Goal: Task Accomplishment & Management: Use online tool/utility

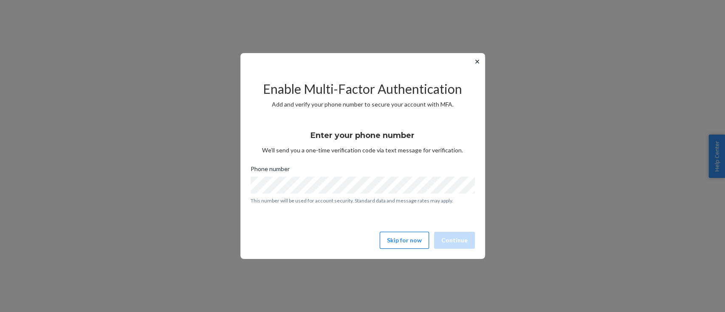
click at [397, 240] on button "Skip for now" at bounding box center [404, 240] width 49 height 17
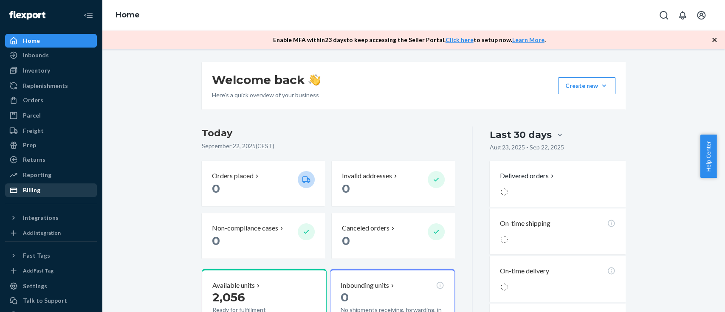
click at [39, 194] on div "Billing" at bounding box center [31, 190] width 17 height 8
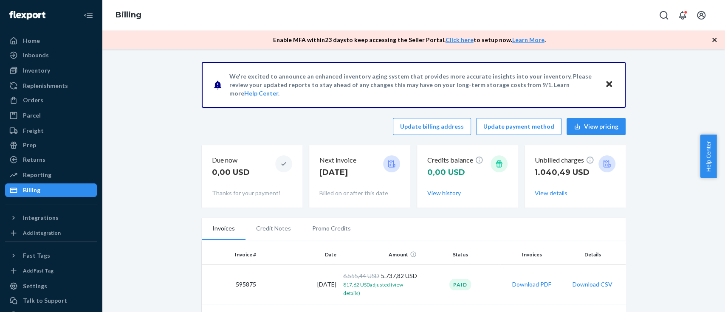
click at [320, 171] on p "[DATE]" at bounding box center [338, 172] width 37 height 11
click at [23, 175] on div "Reporting" at bounding box center [37, 175] width 28 height 8
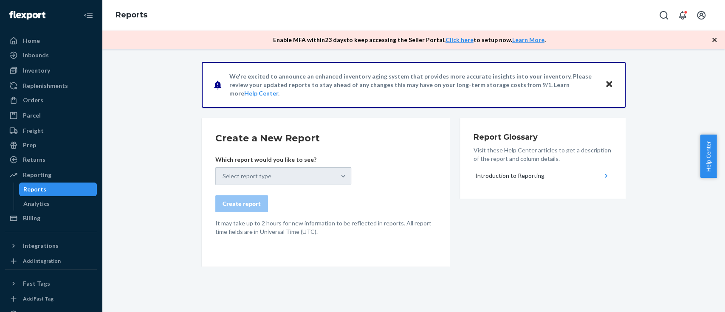
click at [473, 213] on div "Create a New Report Which report would you like to see? Select report type Crea…" at bounding box center [414, 192] width 424 height 149
click at [521, 180] on button "Introduction to Reporting" at bounding box center [543, 176] width 139 height 19
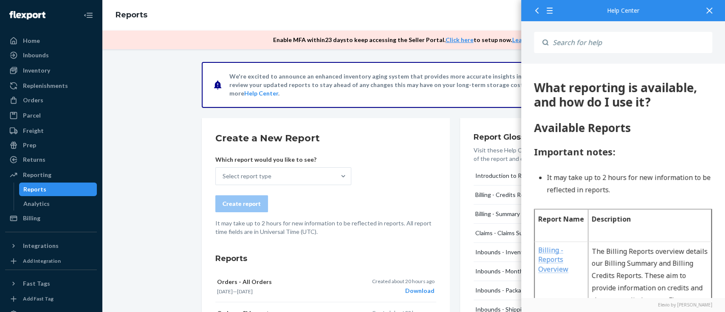
click at [419, 200] on div "Create report" at bounding box center [325, 203] width 221 height 17
drag, startPoint x: 713, startPoint y: 12, endPoint x: 688, endPoint y: 19, distance: 26.4
click at [713, 12] on div at bounding box center [709, 10] width 19 height 21
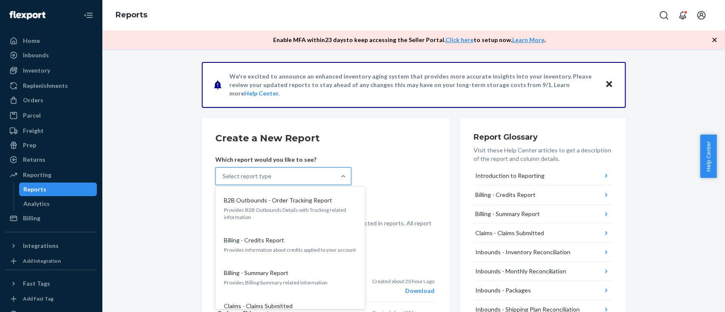
click at [331, 178] on div "Select report type" at bounding box center [276, 176] width 120 height 17
click at [224, 178] on input "option B2B Outbounds - Order Tracking Report focused, 1 of 27. 27 results avail…" at bounding box center [223, 176] width 1 height 8
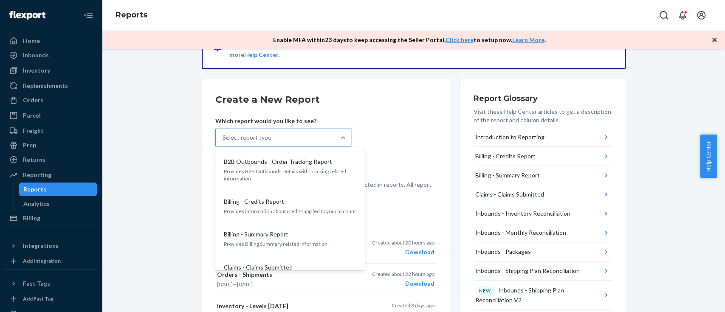
scroll to position [57, 0]
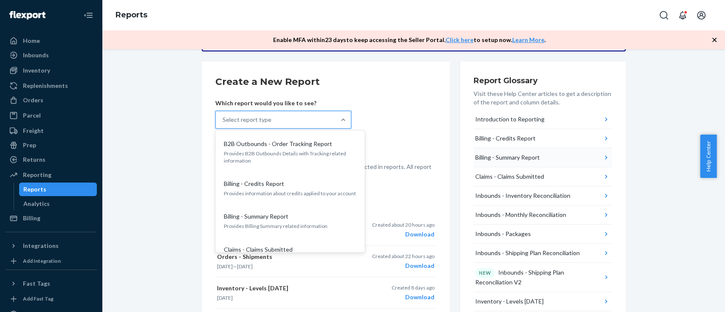
click at [507, 156] on div "Billing - Summary Report" at bounding box center [508, 157] width 65 height 8
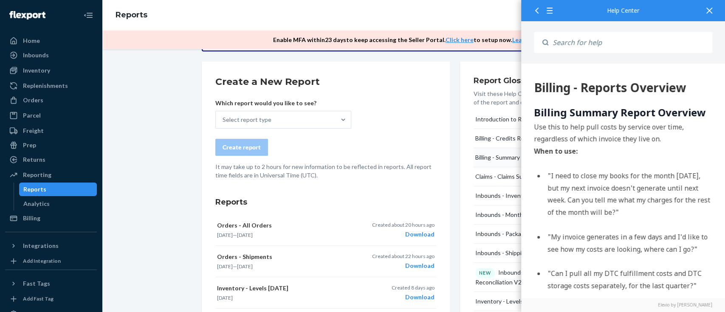
scroll to position [0, 0]
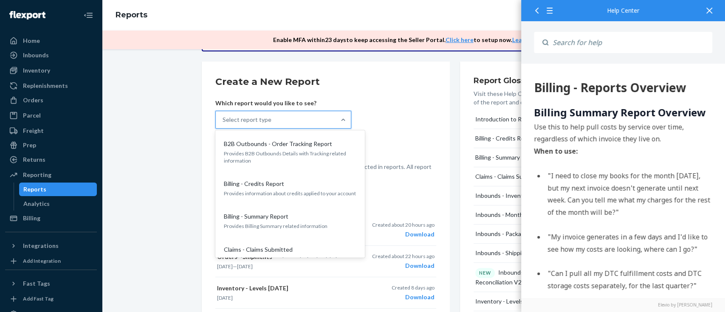
click at [274, 119] on div "Select report type" at bounding box center [276, 119] width 120 height 17
click at [224, 119] on input "option B2B Outbounds - Order Tracking Report focused, 1 of 27. 27 results avail…" at bounding box center [223, 120] width 1 height 8
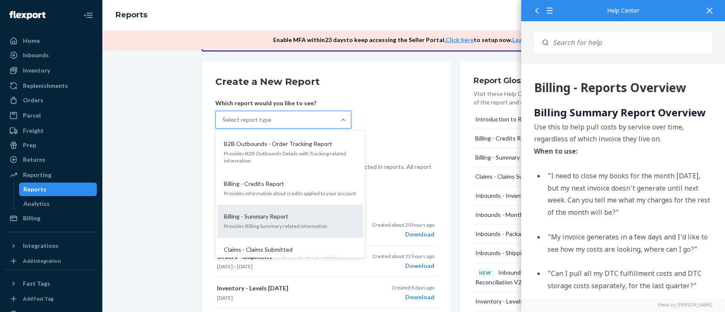
click at [282, 210] on div "Billing - Summary Report Provides Billing Summary related information" at bounding box center [290, 221] width 136 height 26
click at [224, 124] on input "option Billing - Summary Report focused, 3 of 27. 27 results available. Use Up …" at bounding box center [223, 120] width 1 height 8
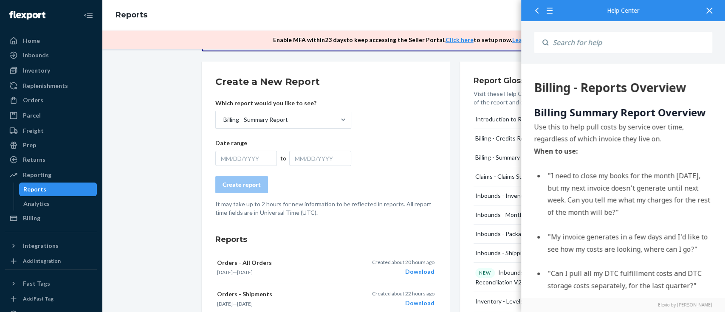
click at [367, 135] on form "Create a New Report Which report would you like to see? Billing - Summary Repor…" at bounding box center [325, 146] width 221 height 142
click at [539, 11] on icon at bounding box center [537, 11] width 6 height 6
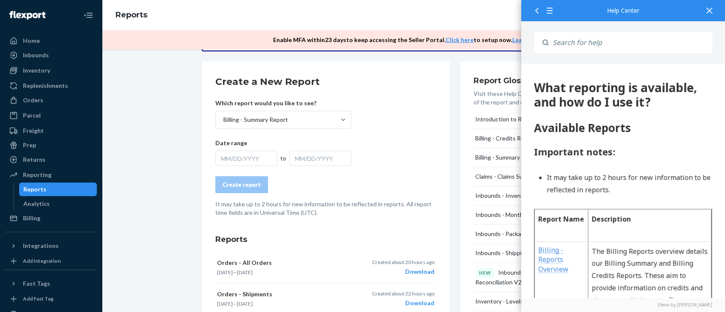
click at [538, 13] on icon at bounding box center [537, 11] width 6 height 6
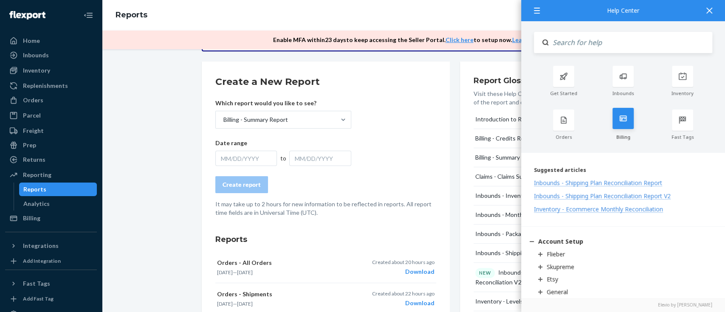
click at [620, 121] on icon at bounding box center [623, 119] width 7 height 6
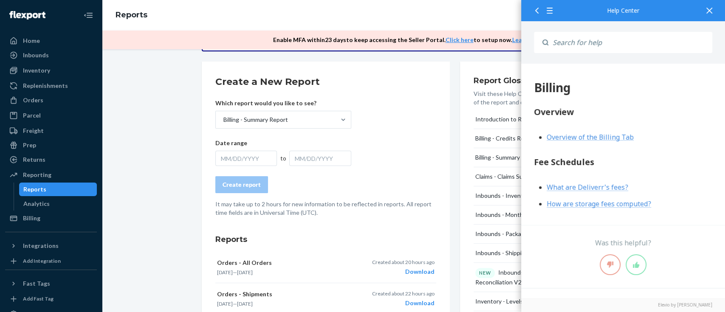
click at [612, 137] on span "Overview of the Billing Tab" at bounding box center [590, 137] width 87 height 9
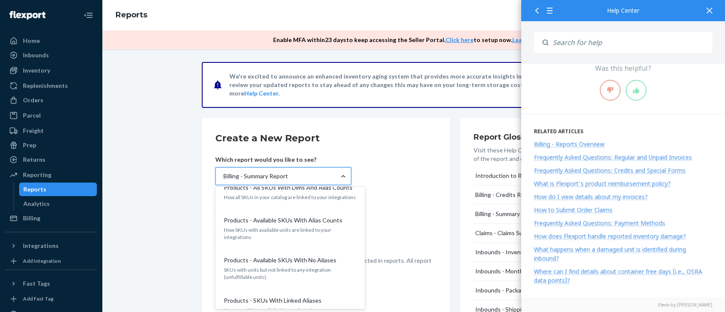
scroll to position [863, 0]
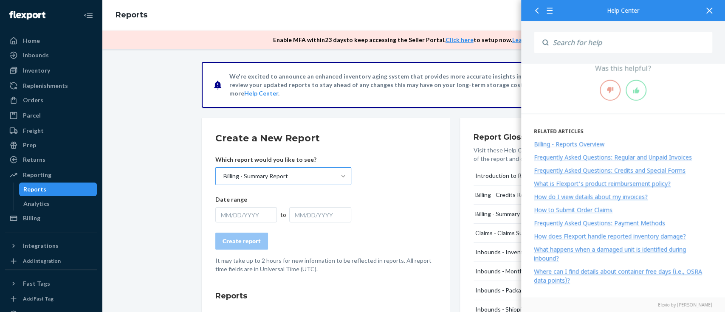
click at [563, 143] on div "Billing - Reports Overview" at bounding box center [569, 144] width 71 height 8
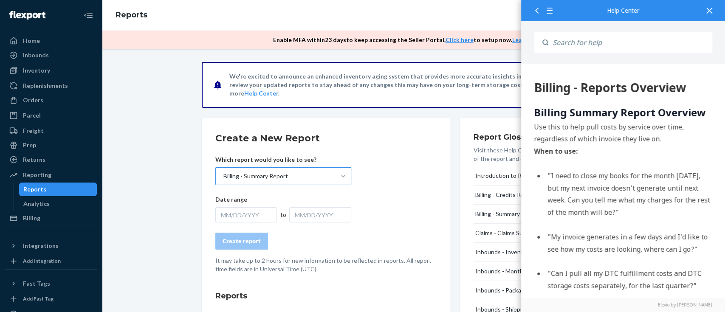
scroll to position [0, 0]
click at [236, 213] on div "MM/DD/YYYY" at bounding box center [246, 214] width 62 height 15
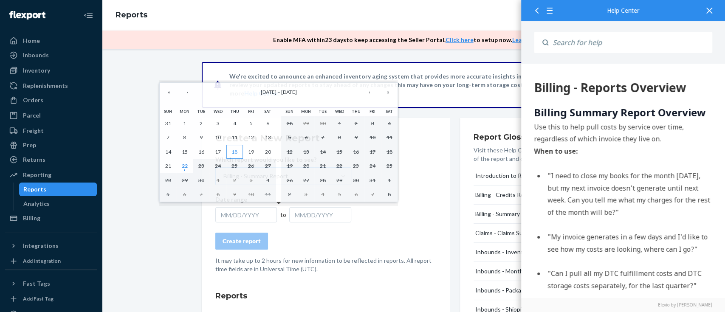
click at [238, 148] on button "18" at bounding box center [234, 152] width 17 height 14
click at [186, 168] on abbr "22" at bounding box center [185, 166] width 6 height 6
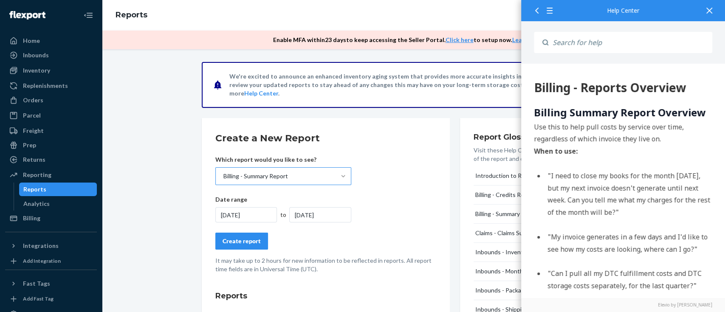
click at [243, 240] on div "Create report" at bounding box center [242, 241] width 38 height 8
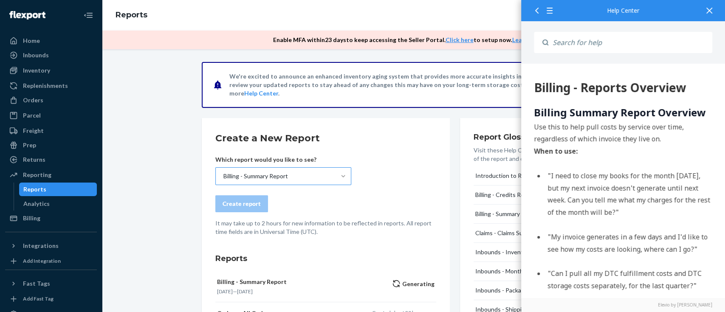
click at [715, 8] on div at bounding box center [709, 10] width 19 height 21
